Goal: Navigation & Orientation: Find specific page/section

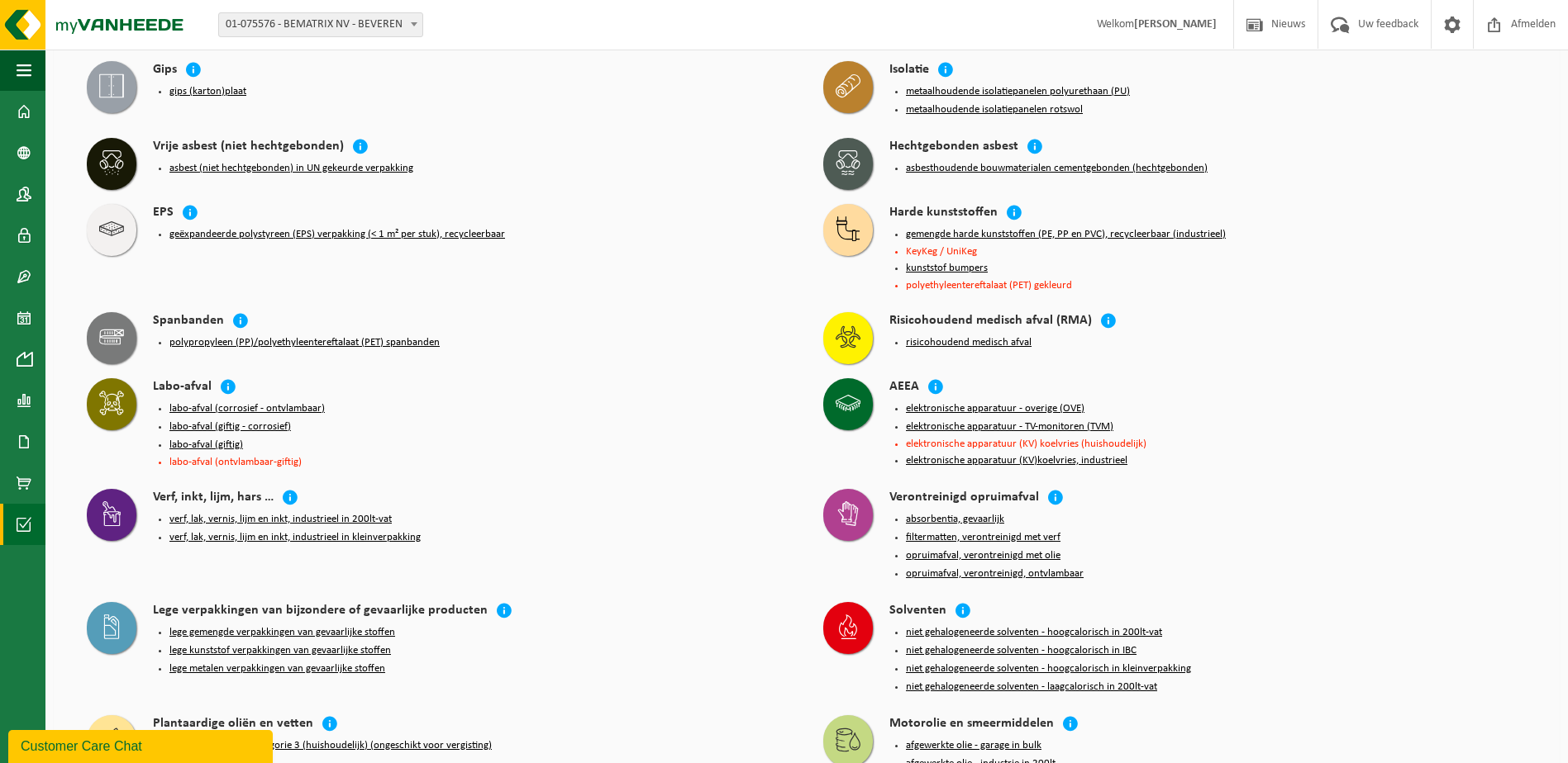
click at [990, 228] on button "gemengde harde kunststoffen (PE, PP en PVC), recycleerbaar (industrieel)" at bounding box center [1065, 234] width 320 height 13
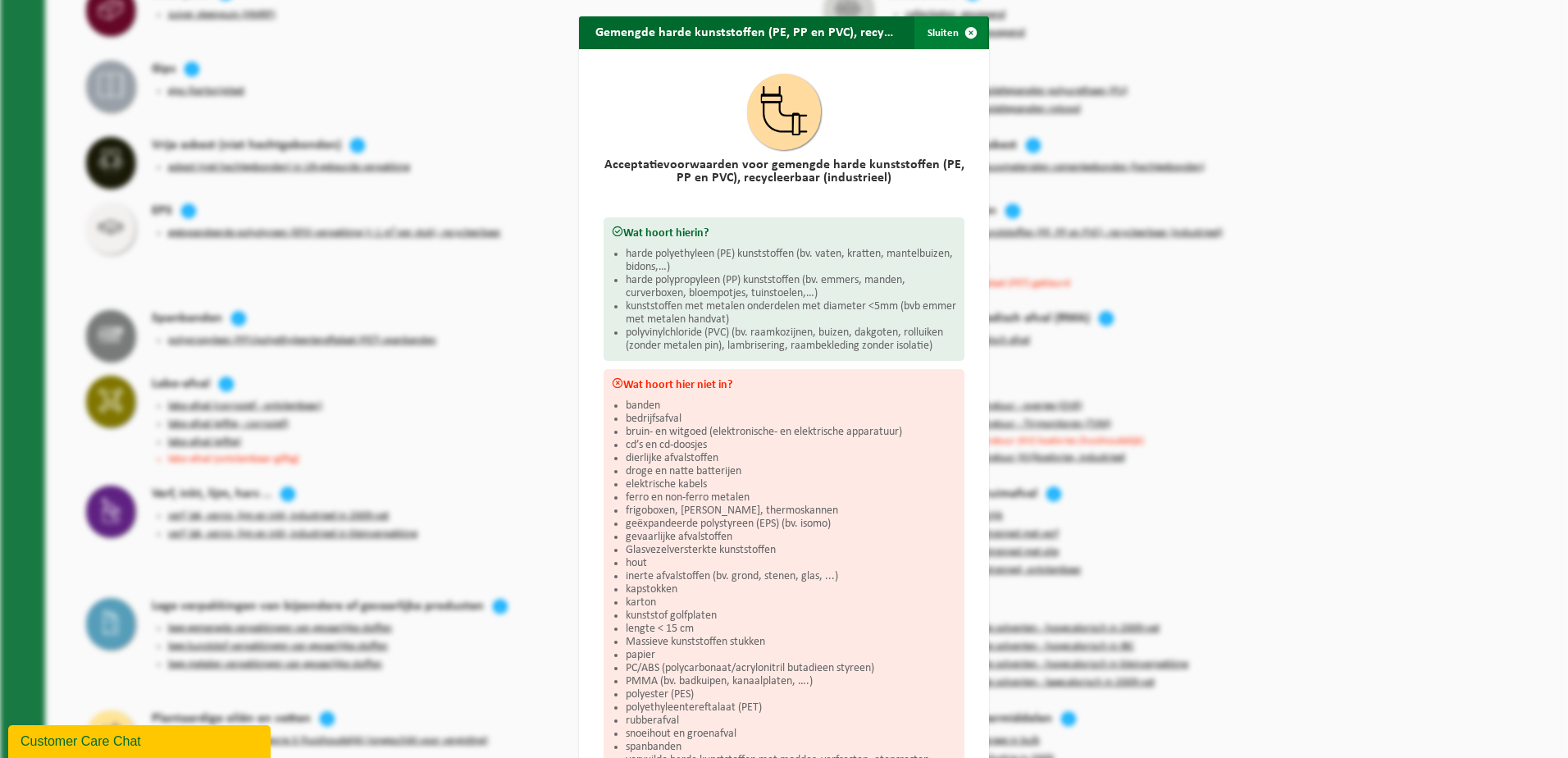
click at [969, 37] on span "button" at bounding box center [971, 33] width 33 height 33
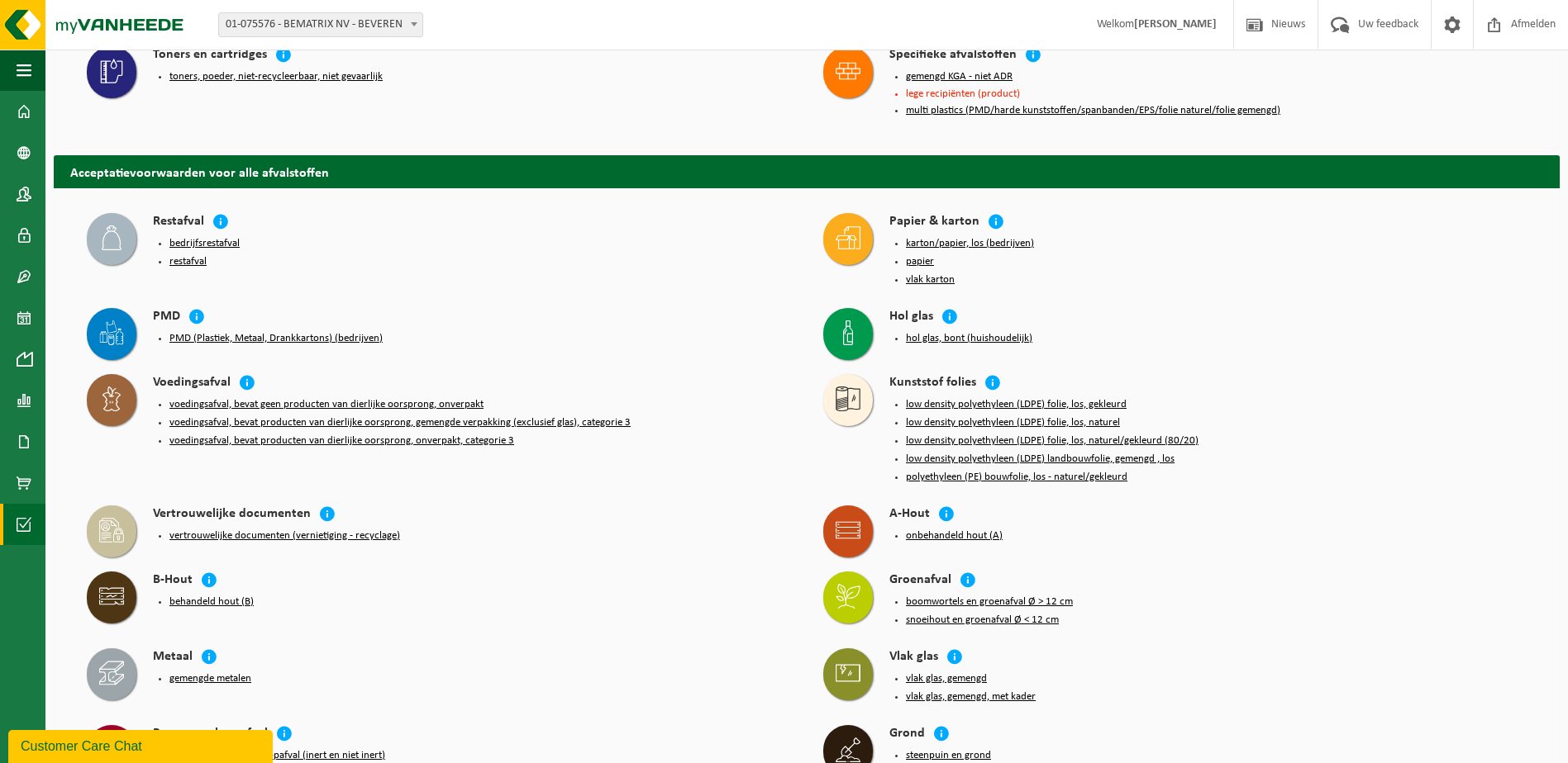
scroll to position [936, 0]
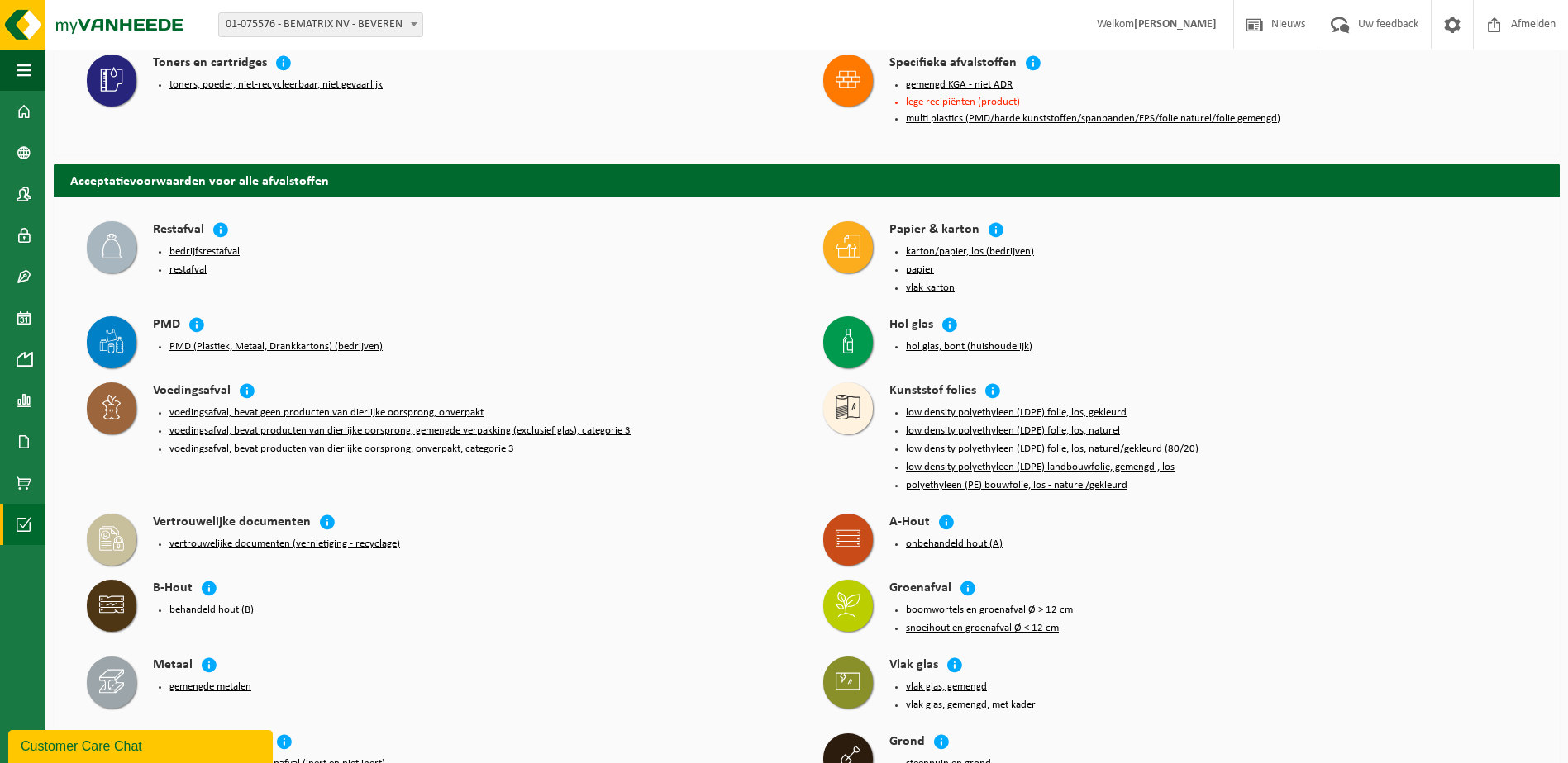
click at [261, 340] on button "PMD (Plastiek, Metaal, Drankkartons) (bedrijven)" at bounding box center [276, 346] width 213 height 13
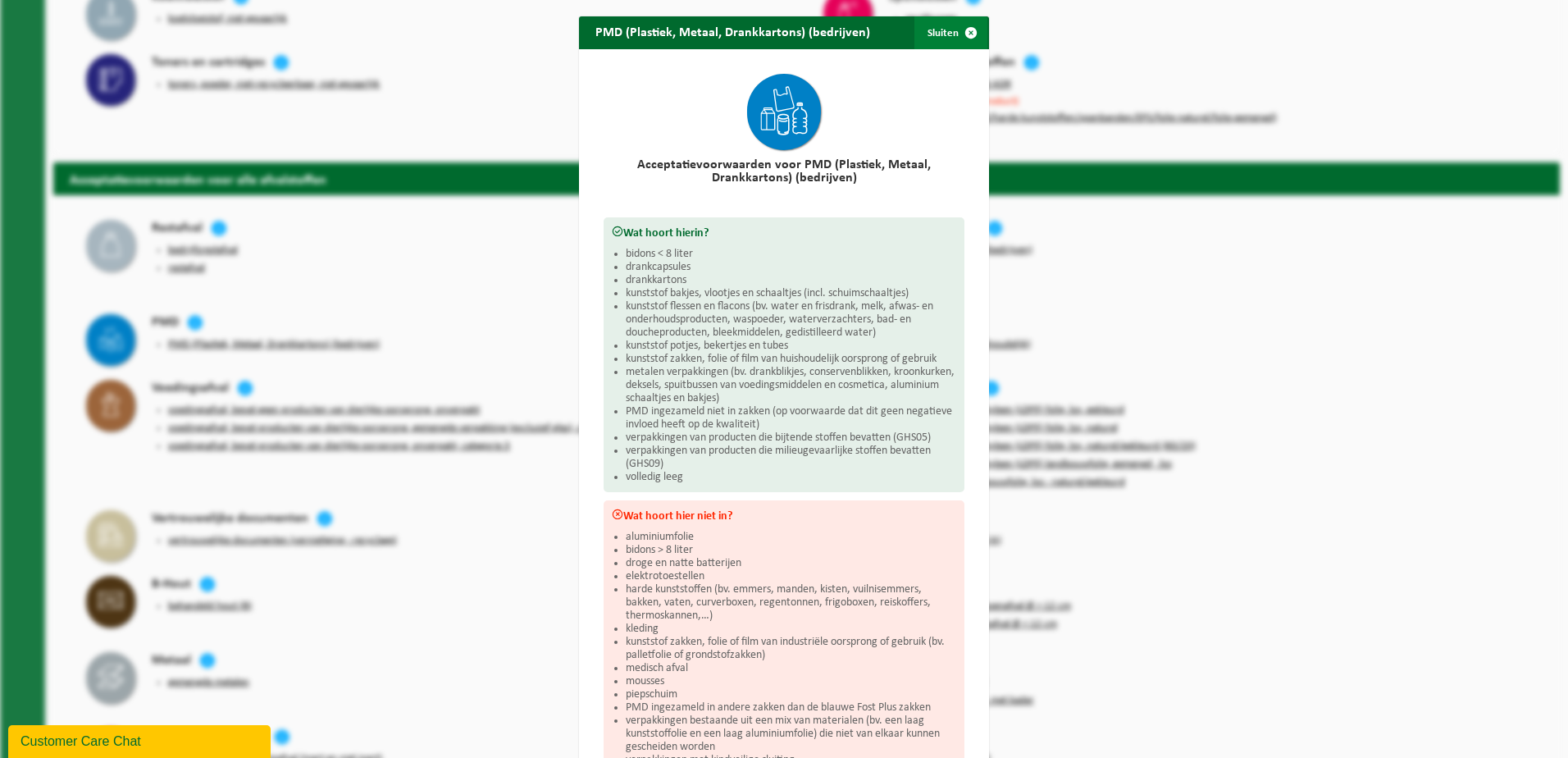
click at [940, 21] on button "Sluiten" at bounding box center [951, 33] width 73 height 33
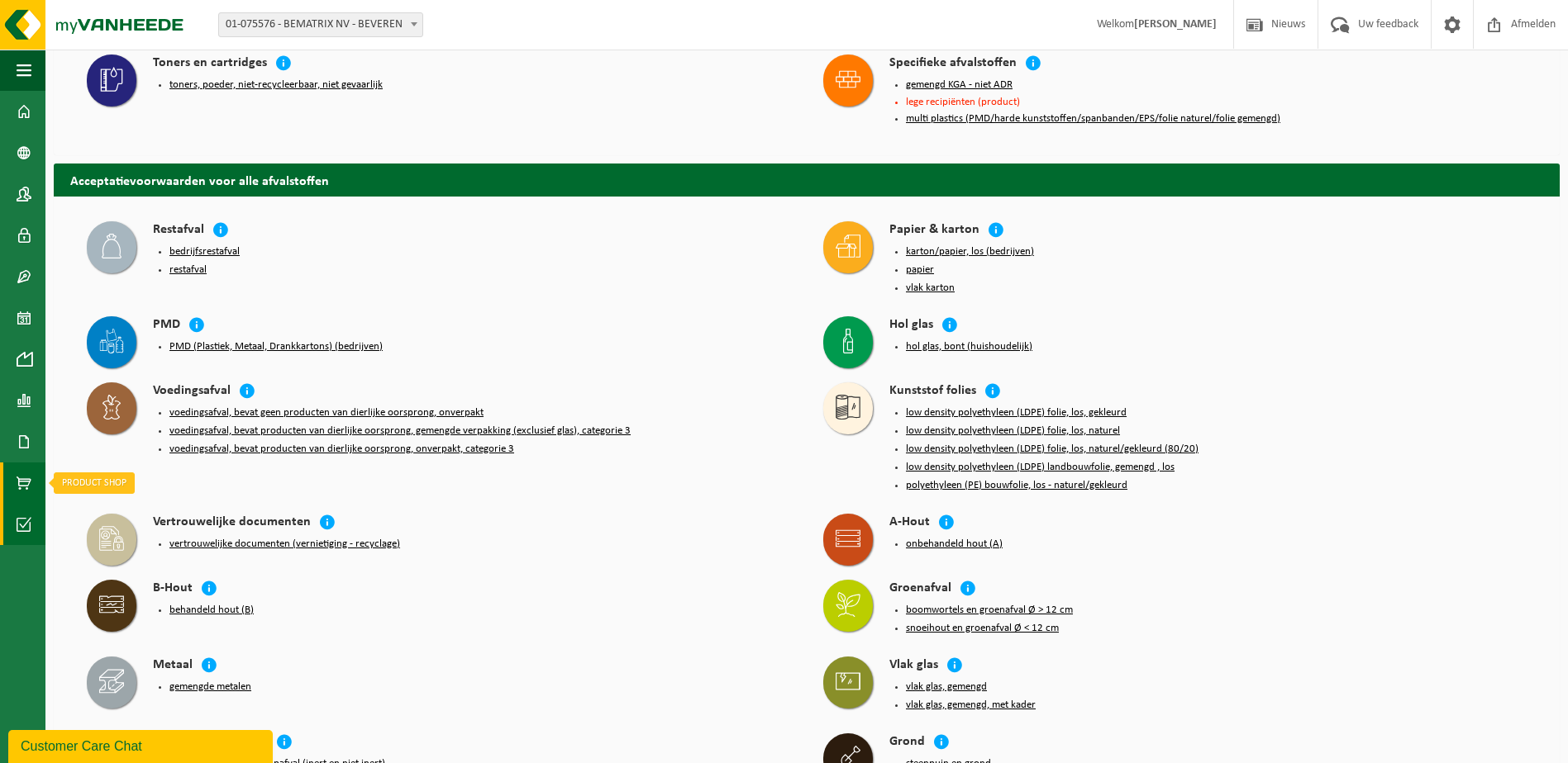
click at [28, 483] on span at bounding box center [24, 482] width 15 height 41
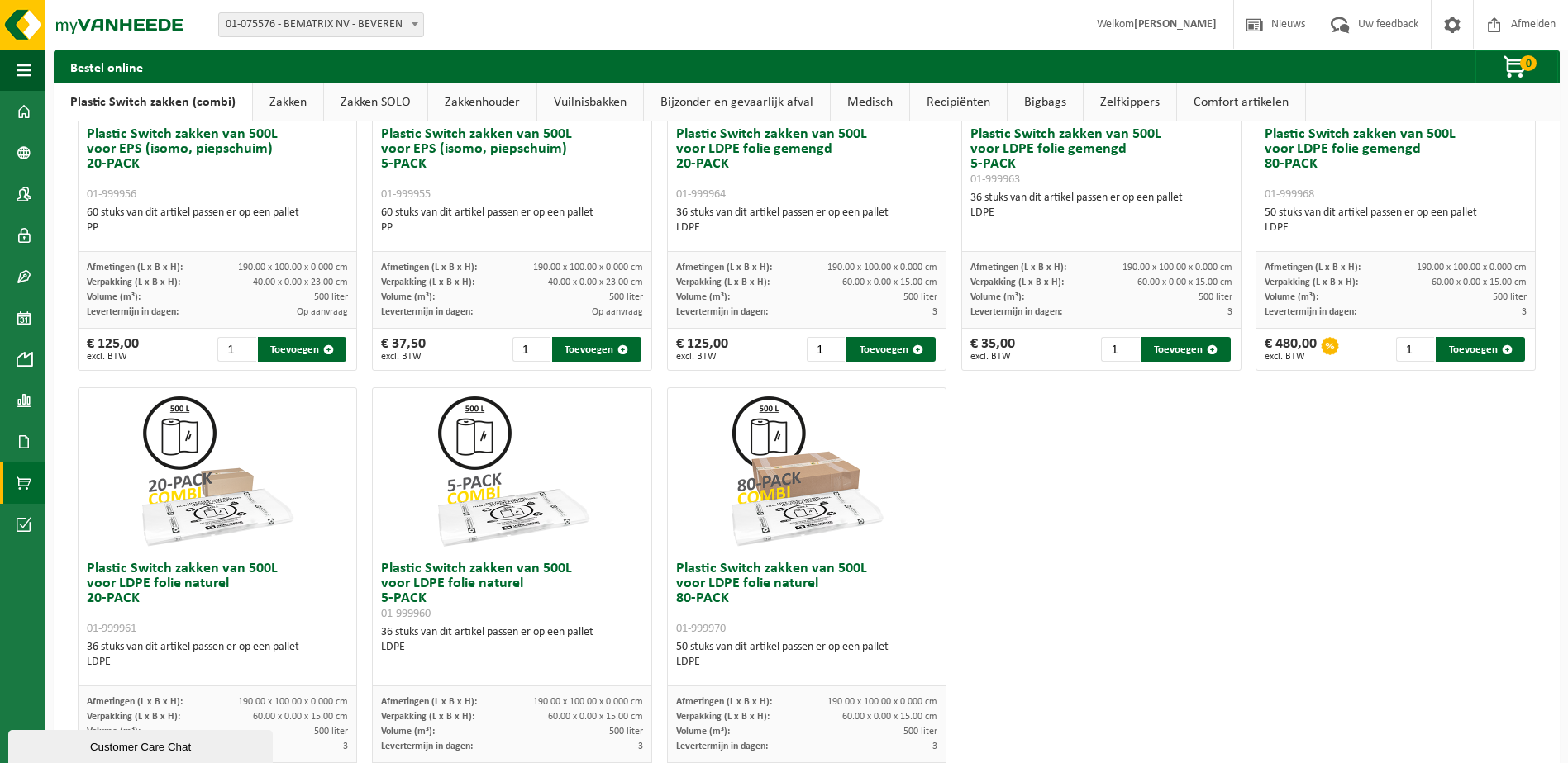
scroll to position [787, 0]
